Goal: Information Seeking & Learning: Learn about a topic

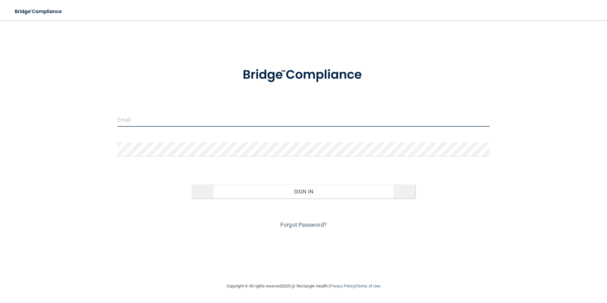
type input "[EMAIL_ADDRESS][DOMAIN_NAME]"
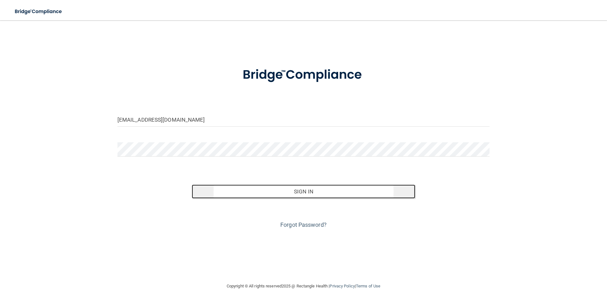
click at [302, 193] on button "Sign In" at bounding box center [303, 191] width 223 height 14
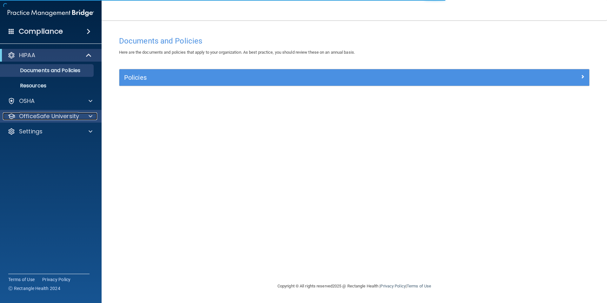
click at [82, 115] on div at bounding box center [90, 116] width 16 height 8
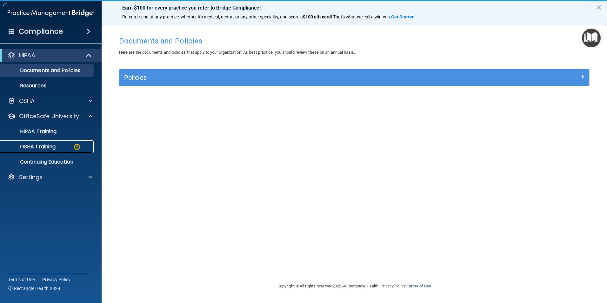
click at [40, 147] on p "OSHA Training" at bounding box center [29, 146] width 51 height 6
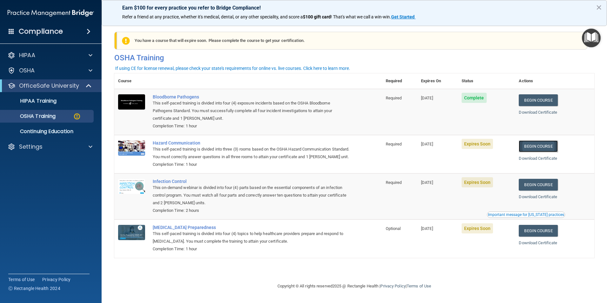
click at [543, 146] on link "Begin Course" at bounding box center [537, 146] width 39 height 12
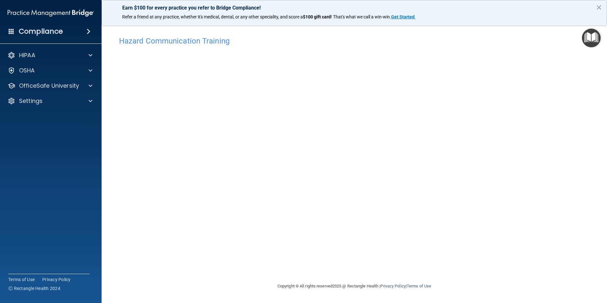
click at [451, 274] on div "Hazard Communication Training This course doesn’t expire until 09/30/2025. Are …" at bounding box center [354, 157] width 480 height 249
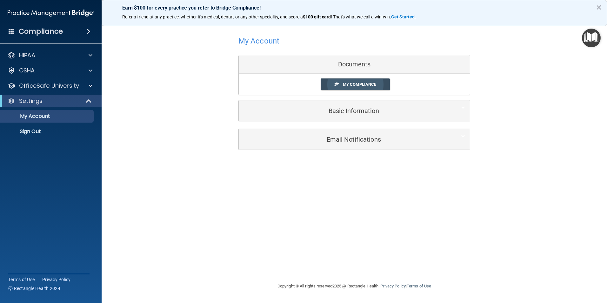
click at [344, 84] on span "My Compliance" at bounding box center [359, 84] width 33 height 5
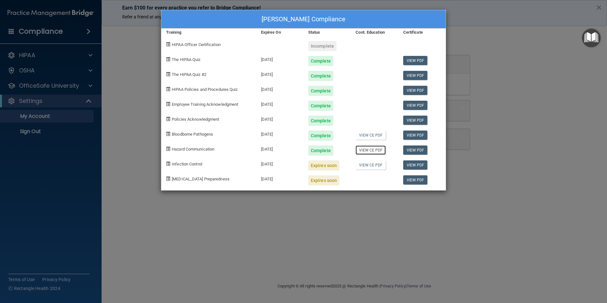
click at [367, 150] on link "View CE PDF" at bounding box center [370, 149] width 30 height 9
click at [367, 135] on link "View CE PDF" at bounding box center [370, 134] width 30 height 9
click at [416, 166] on link "View PDF" at bounding box center [415, 164] width 24 height 9
click at [37, 116] on div "Christina Hayden's Compliance Training Expires On Status Cont. Education Certif…" at bounding box center [303, 151] width 607 height 303
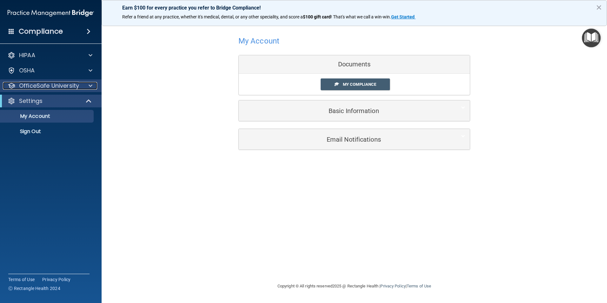
click at [40, 85] on p "OfficeSafe University" at bounding box center [49, 86] width 60 height 8
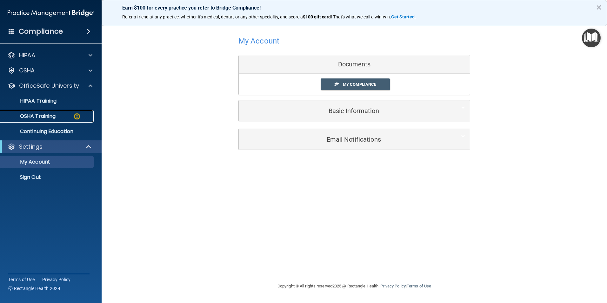
click at [50, 118] on p "OSHA Training" at bounding box center [29, 116] width 51 height 6
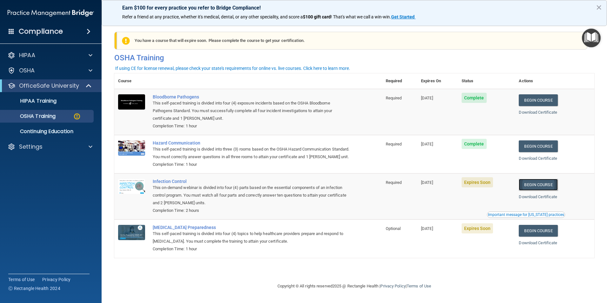
click at [534, 190] on link "Begin Course" at bounding box center [537, 185] width 39 height 12
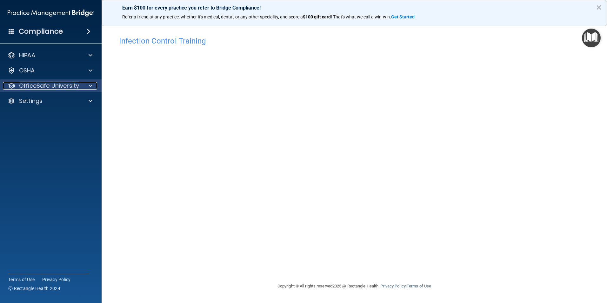
drag, startPoint x: 89, startPoint y: 84, endPoint x: 85, endPoint y: 91, distance: 8.1
click at [89, 84] on span at bounding box center [91, 86] width 4 height 8
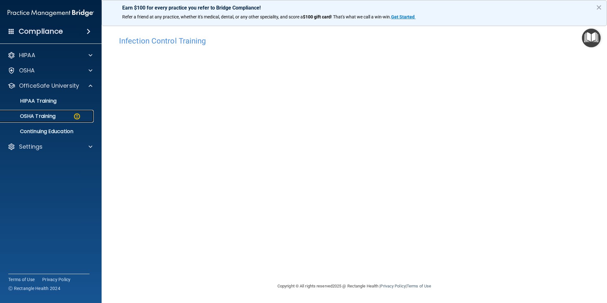
click at [63, 118] on div "OSHA Training" at bounding box center [47, 116] width 87 height 6
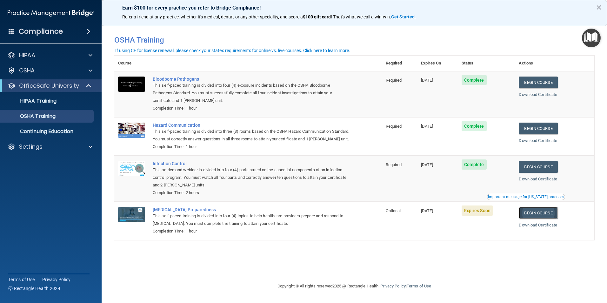
click at [541, 219] on link "Begin Course" at bounding box center [537, 213] width 39 height 12
click at [543, 219] on link "Begin Course" at bounding box center [537, 213] width 39 height 12
click at [136, 222] on img at bounding box center [131, 214] width 27 height 15
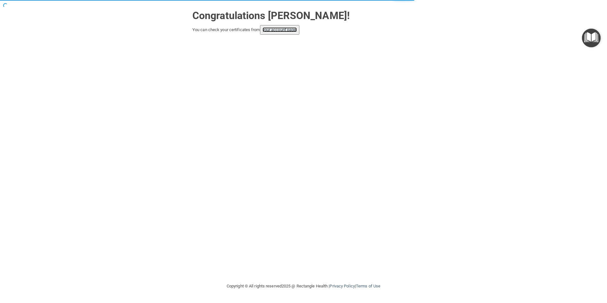
click at [272, 30] on link "your account page!" at bounding box center [279, 29] width 35 height 5
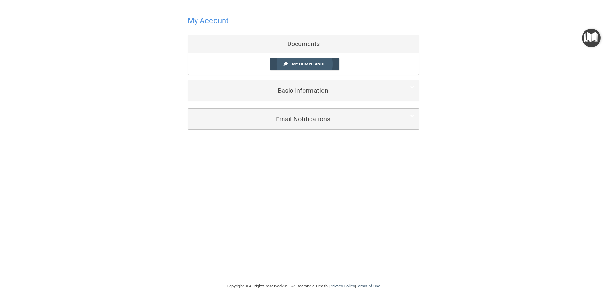
click at [299, 65] on span "My Compliance" at bounding box center [308, 64] width 33 height 5
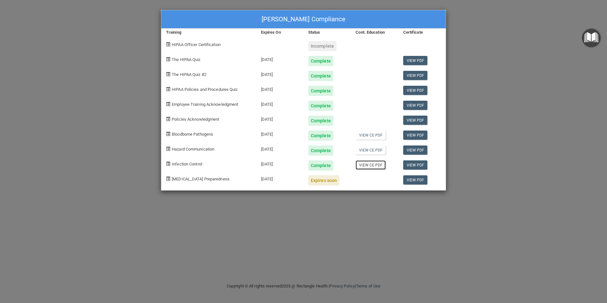
click at [373, 165] on link "View CE PDF" at bounding box center [370, 164] width 30 height 9
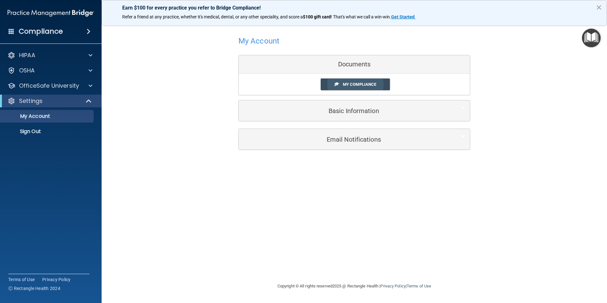
click at [356, 85] on span "My Compliance" at bounding box center [359, 84] width 33 height 5
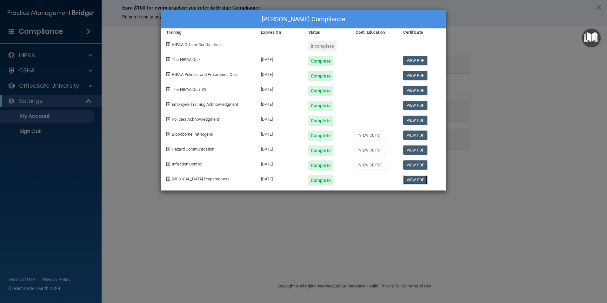
click at [420, 181] on link "View PDF" at bounding box center [415, 179] width 24 height 9
click at [441, 20] on div "Christina Hayden's Compliance" at bounding box center [303, 19] width 284 height 18
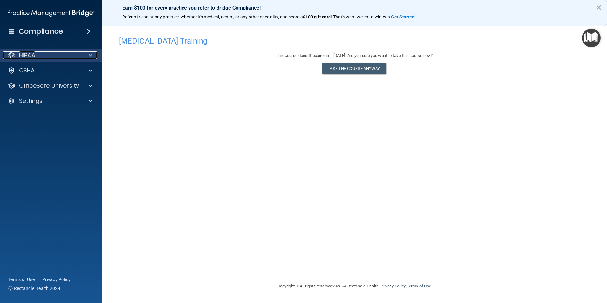
click at [25, 54] on p "HIPAA" at bounding box center [27, 55] width 16 height 8
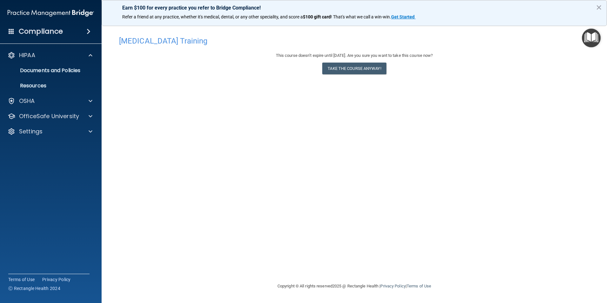
click at [56, 31] on h4 "Compliance" at bounding box center [41, 31] width 44 height 9
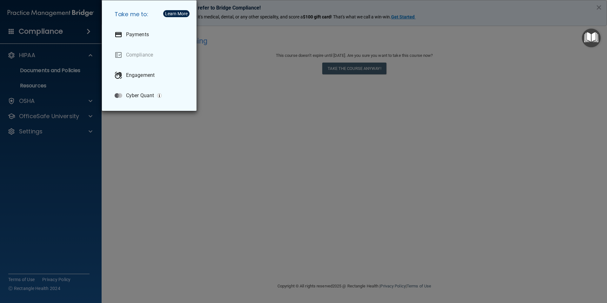
click at [252, 205] on div "Take me to: Payments Compliance Engagement Cyber Quant" at bounding box center [303, 151] width 607 height 303
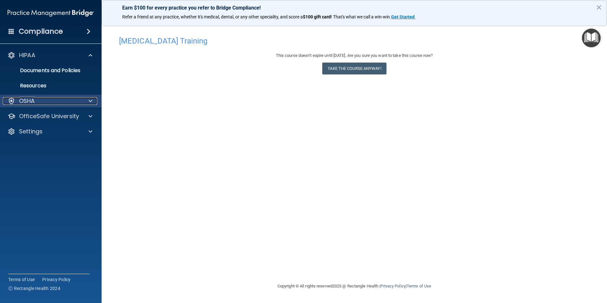
click at [88, 99] on div at bounding box center [90, 101] width 16 height 8
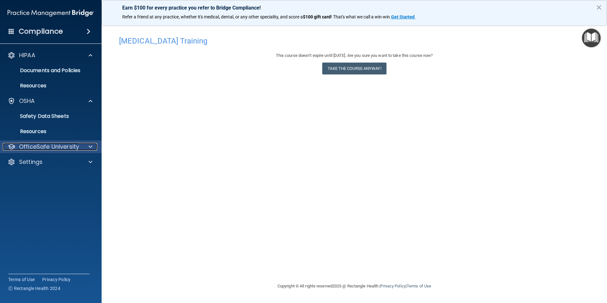
click at [90, 146] on span at bounding box center [91, 147] width 4 height 8
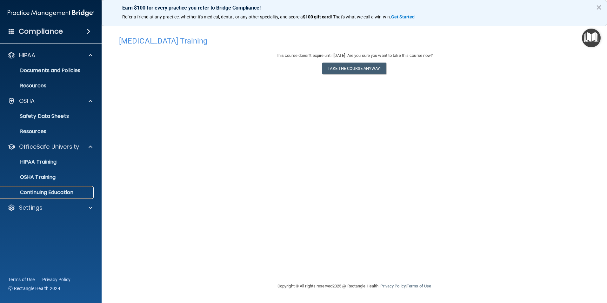
click at [60, 195] on p "Continuing Education" at bounding box center [47, 192] width 87 height 6
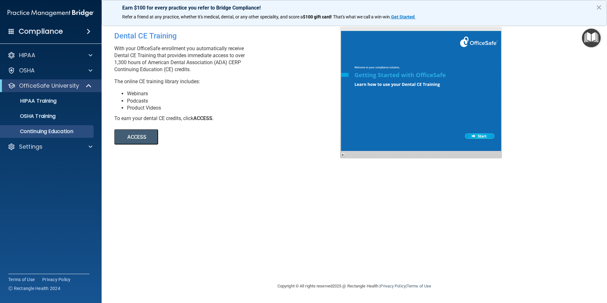
click at [478, 136] on div at bounding box center [421, 93] width 162 height 132
click at [136, 138] on button "ACCESS" at bounding box center [136, 136] width 44 height 15
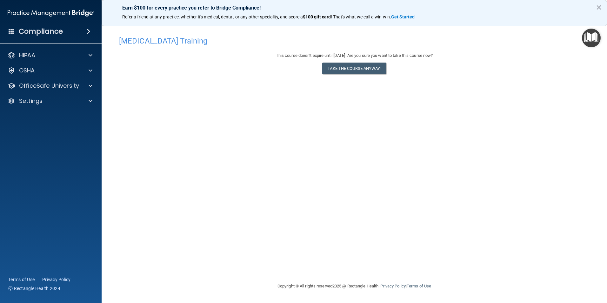
drag, startPoint x: 569, startPoint y: 106, endPoint x: 437, endPoint y: 131, distance: 134.3
click at [448, 131] on div "[MEDICAL_DATA] Training This course doesn’t expire until [DATE]. Are you sure y…" at bounding box center [354, 157] width 480 height 249
click at [34, 32] on h4 "Compliance" at bounding box center [41, 31] width 44 height 9
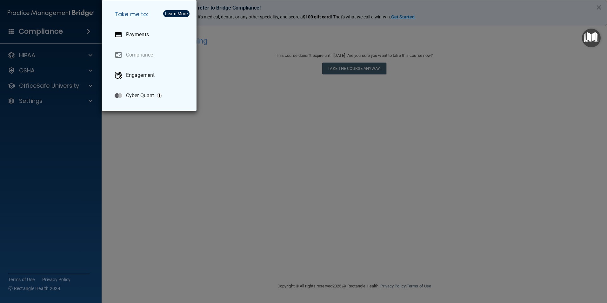
drag, startPoint x: 276, startPoint y: 207, endPoint x: 352, endPoint y: 191, distance: 77.4
click at [278, 205] on div "Take me to: Payments Compliance Engagement Cyber Quant" at bounding box center [303, 151] width 607 height 303
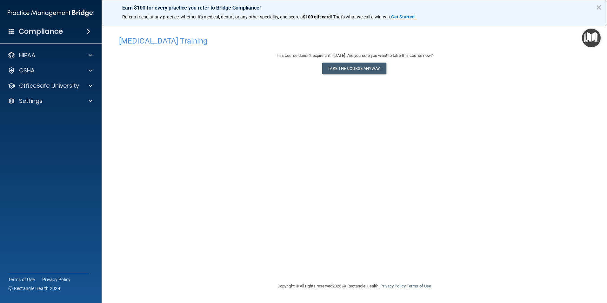
drag, startPoint x: 599, startPoint y: 8, endPoint x: 560, endPoint y: 8, distance: 38.7
click at [596, 8] on button "×" at bounding box center [599, 7] width 6 height 10
